Goal: Check status: Check status

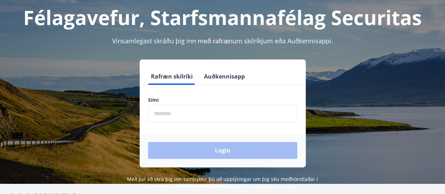
scroll to position [56, 0]
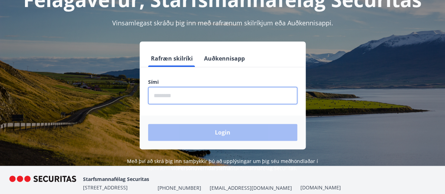
click at [188, 102] on input "phone" at bounding box center [222, 95] width 149 height 17
type input "********"
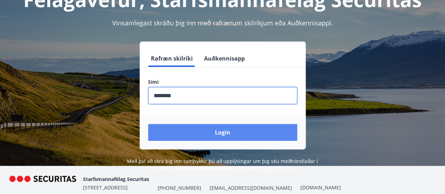
click at [194, 132] on button "Login" at bounding box center [222, 132] width 149 height 17
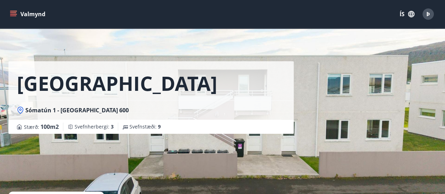
click at [15, 11] on icon "menu" at bounding box center [14, 11] width 8 height 1
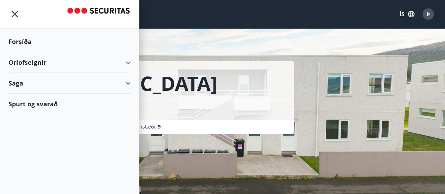
click at [127, 62] on div "Orlofseignir" at bounding box center [69, 62] width 122 height 21
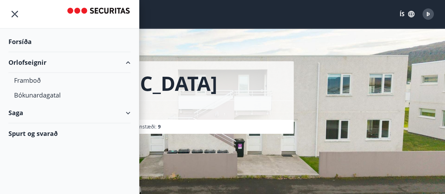
click at [118, 112] on div "Saga" at bounding box center [69, 112] width 122 height 21
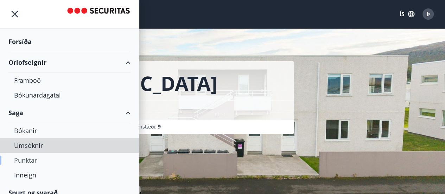
click at [32, 159] on div "Punktar" at bounding box center [69, 160] width 111 height 15
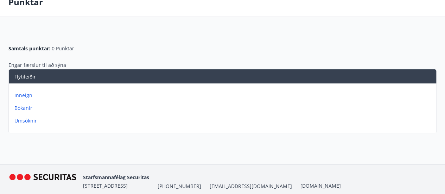
scroll to position [27, 0]
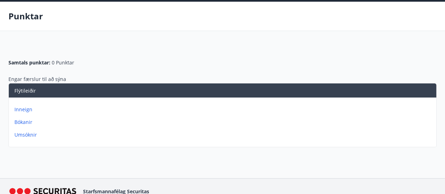
click at [26, 108] on p "Inneign" at bounding box center [223, 109] width 419 height 7
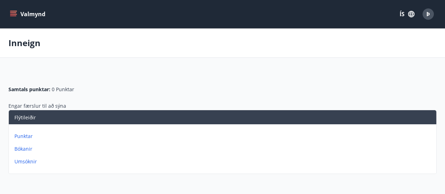
click at [22, 150] on p "Bókanir" at bounding box center [223, 148] width 419 height 7
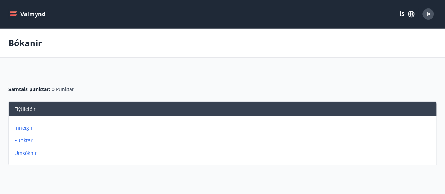
click at [27, 155] on p "Umsóknir" at bounding box center [223, 153] width 419 height 7
